Goal: Task Accomplishment & Management: Manage account settings

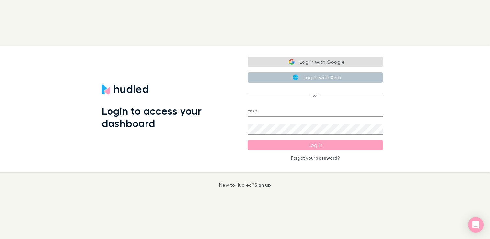
click at [339, 59] on button "Log in with Google" at bounding box center [315, 62] width 135 height 10
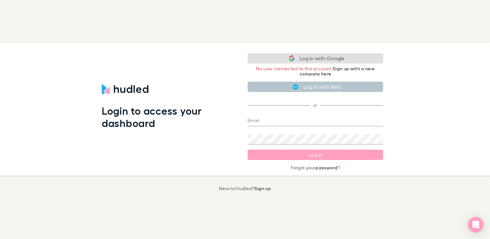
click at [272, 114] on div "Email" at bounding box center [315, 119] width 135 height 16
click at [272, 118] on input "Email" at bounding box center [315, 121] width 135 height 10
click at [0, 239] on com-1password-button at bounding box center [0, 239] width 0 height 0
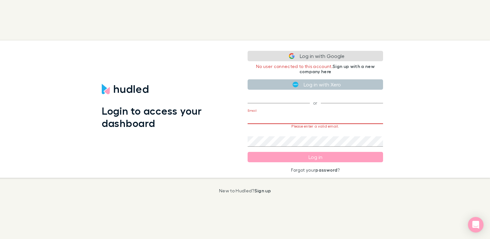
click at [376, 122] on input "Email" at bounding box center [315, 119] width 135 height 10
click at [373, 115] on input "Email" at bounding box center [315, 119] width 135 height 10
click at [0, 239] on com-1password-button at bounding box center [0, 239] width 0 height 0
